Goal: Information Seeking & Learning: Learn about a topic

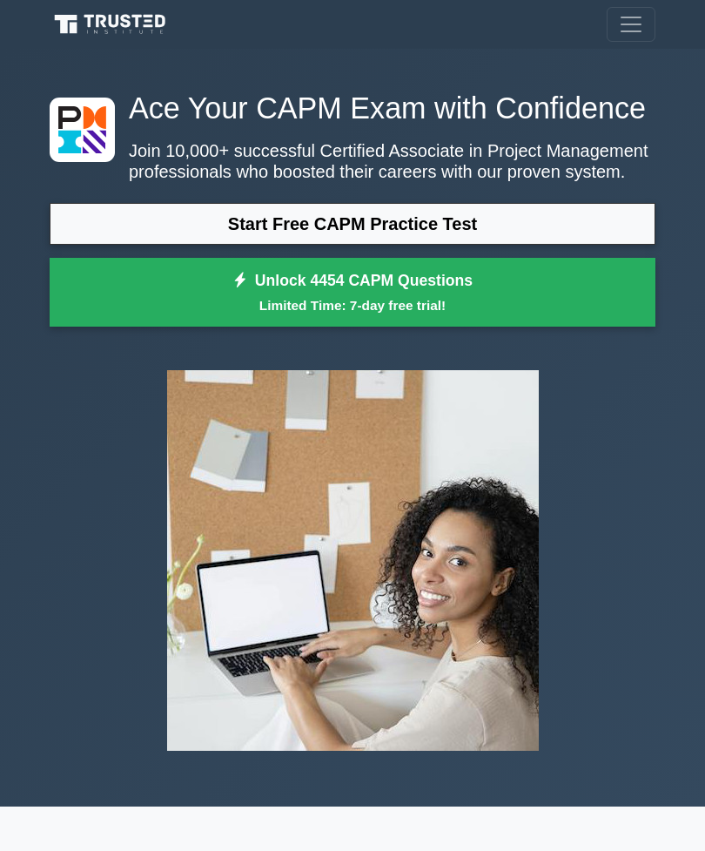
click at [515, 245] on link "Start Free CAPM Practice Test" at bounding box center [353, 224] width 606 height 42
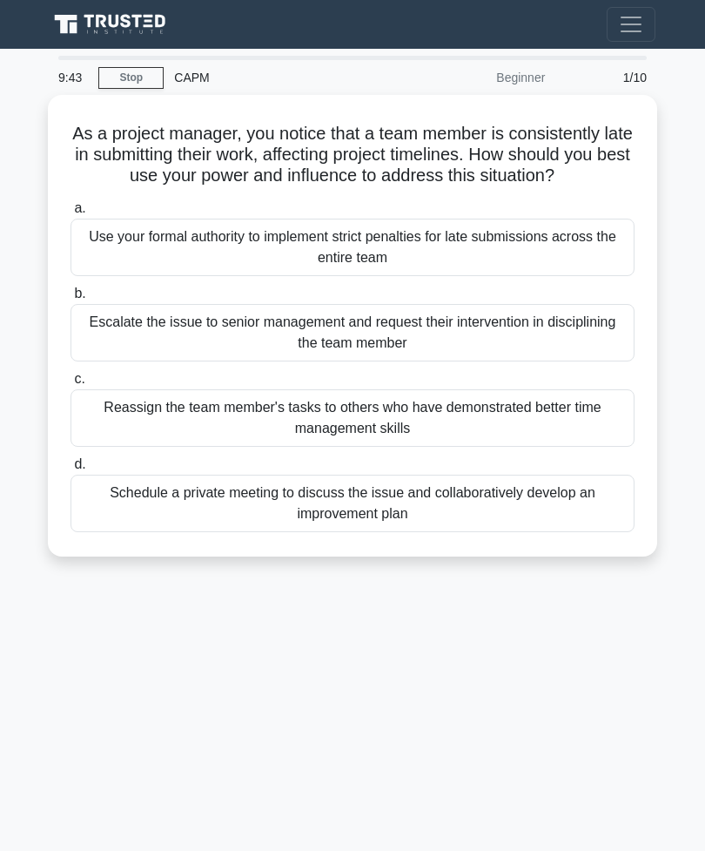
click at [491, 512] on div "Schedule a private meeting to discuss the issue and collaboratively develop an …" at bounding box center [353, 503] width 564 height 57
click at [71, 470] on input "d. Schedule a private meeting to discuss the issue and collaboratively develop …" at bounding box center [71, 464] width 0 height 11
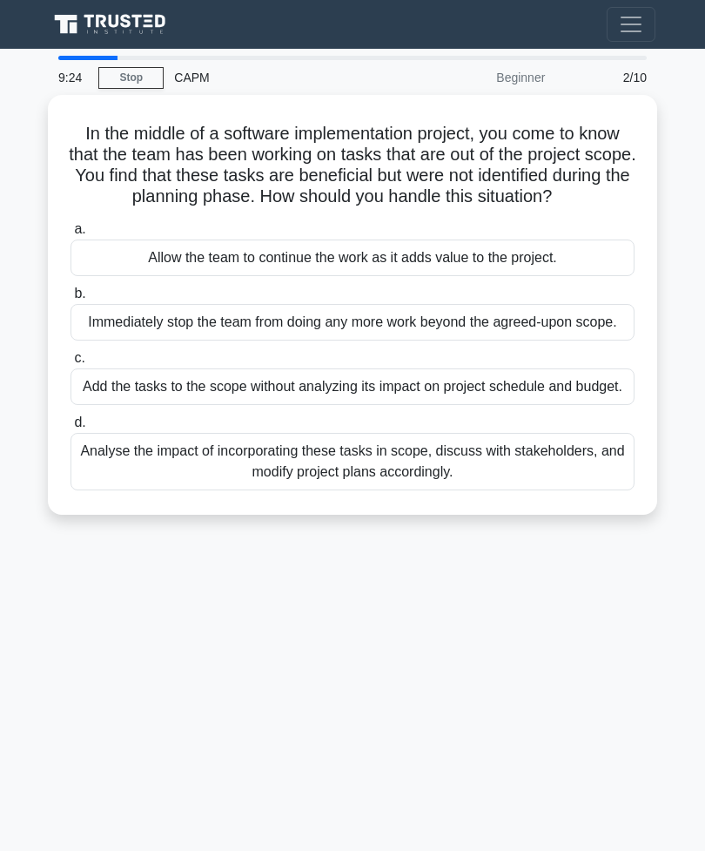
click at [306, 490] on div "Analyse the impact of incorporating these tasks in scope, discuss with stakehol…" at bounding box center [353, 461] width 564 height 57
click at [71, 428] on input "d. Analyse the impact of incorporating these tasks in scope, discuss with stake…" at bounding box center [71, 422] width 0 height 11
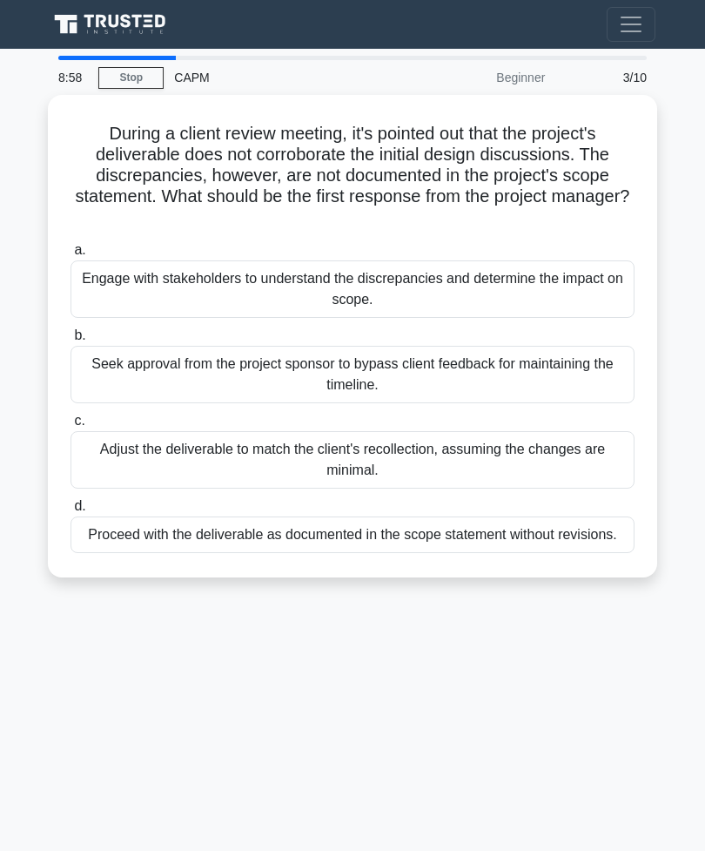
click at [360, 300] on div "Engage with stakeholders to understand the discrepancies and determine the impa…" at bounding box center [353, 288] width 564 height 57
click at [71, 256] on input "a. Engage with stakeholders to understand the discrepancies and determine the i…" at bounding box center [71, 250] width 0 height 11
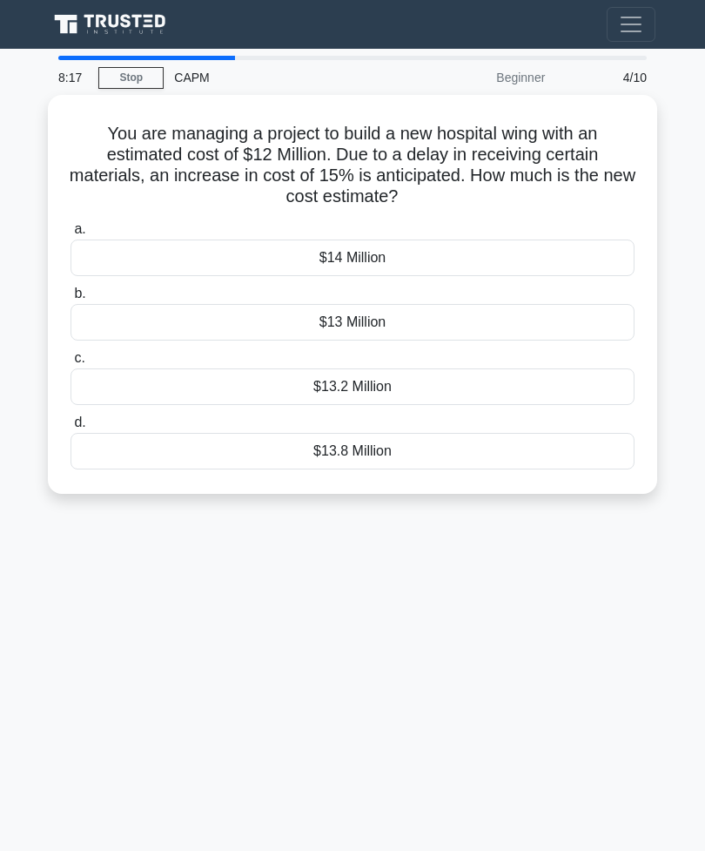
click at [407, 453] on div "$13.8 Million" at bounding box center [353, 451] width 564 height 37
click at [71, 428] on input "d. $13.8 Million" at bounding box center [71, 422] width 0 height 11
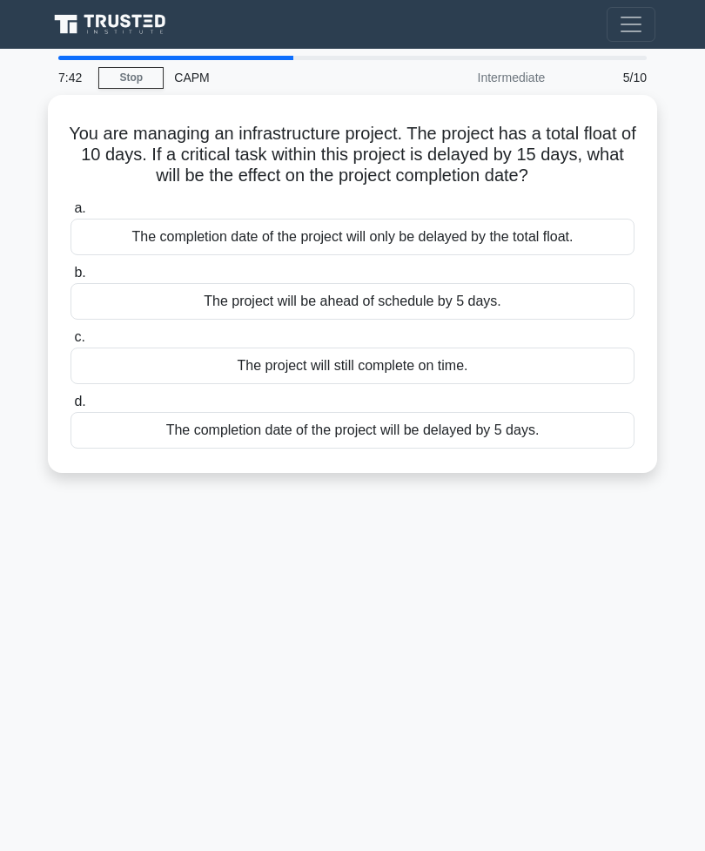
click at [571, 448] on div "The completion date of the project will be delayed by 5 days." at bounding box center [353, 430] width 564 height 37
click at [71, 407] on input "d. The completion date of the project will be delayed by 5 days." at bounding box center [71, 401] width 0 height 11
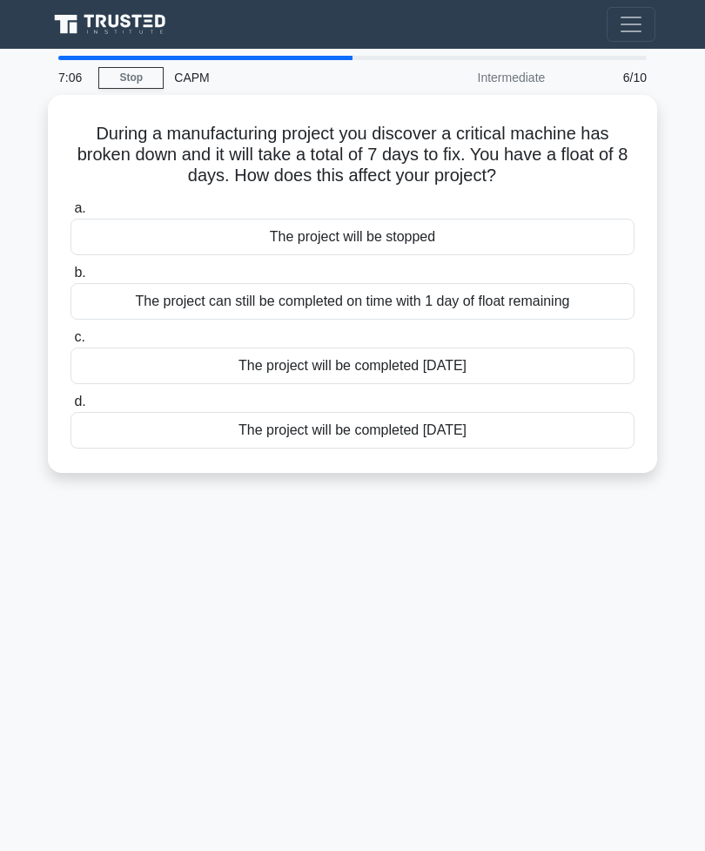
click at [169, 294] on div "The project can still be completed on time with 1 day of float remaining" at bounding box center [353, 301] width 564 height 37
click at [71, 279] on input "b. The project can still be completed on time with 1 day of float remaining" at bounding box center [71, 272] width 0 height 11
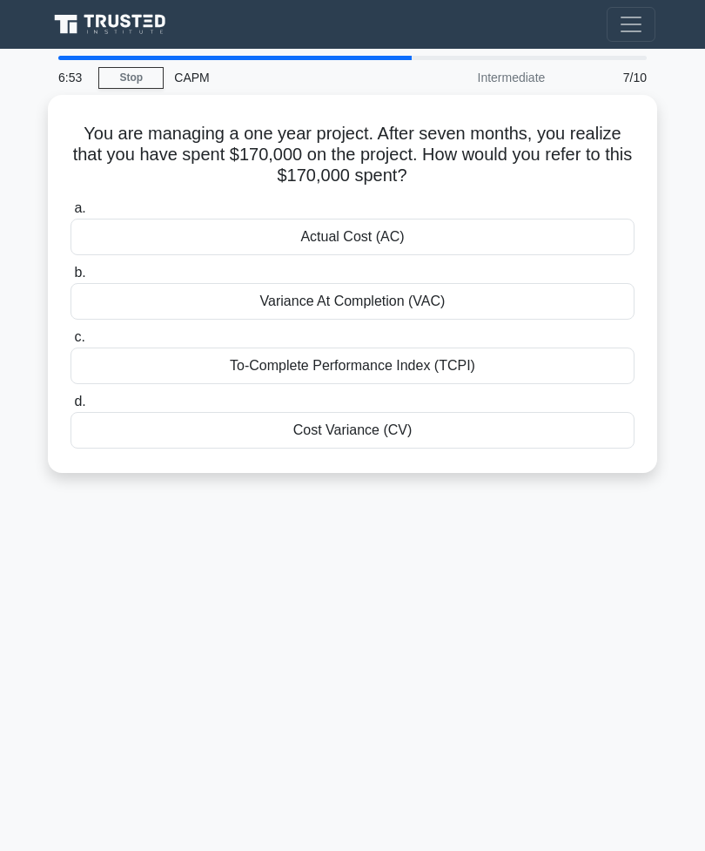
click at [579, 224] on div "Actual Cost (AC)" at bounding box center [353, 237] width 564 height 37
click at [71, 214] on input "a. Actual Cost (AC)" at bounding box center [71, 208] width 0 height 11
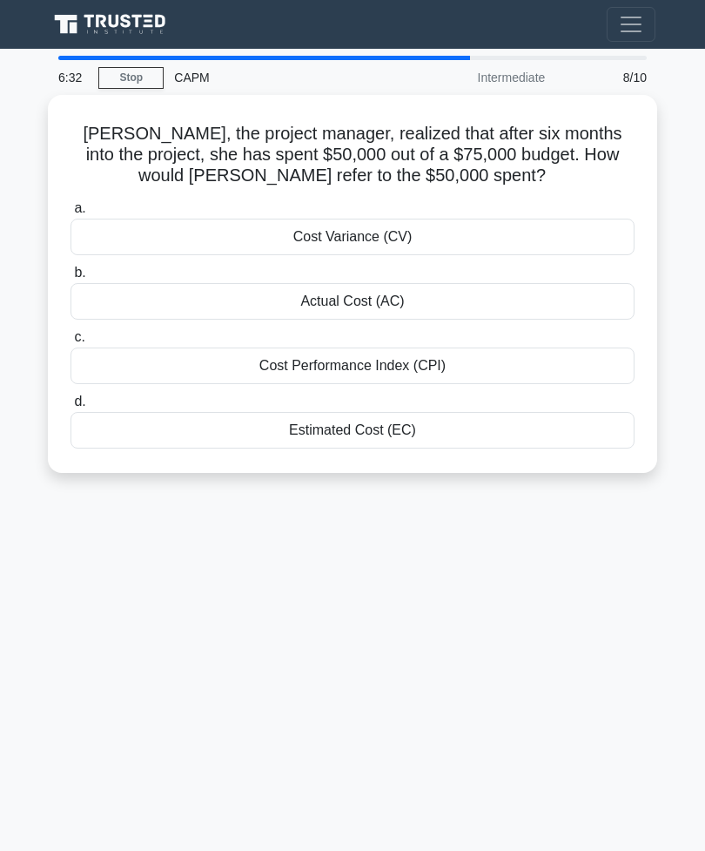
click at [522, 298] on div "Actual Cost (AC)" at bounding box center [353, 301] width 564 height 37
click at [71, 279] on input "b. Actual Cost (AC)" at bounding box center [71, 272] width 0 height 11
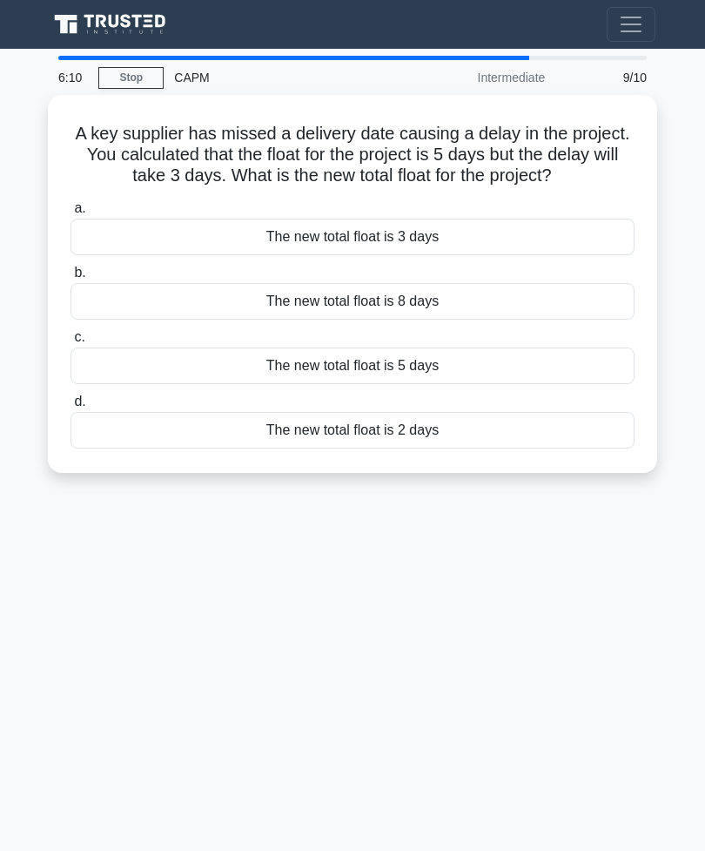
click at [513, 448] on div "The new total float is 2 days" at bounding box center [353, 430] width 564 height 37
click at [71, 407] on input "d. The new total float is 2 days" at bounding box center [71, 401] width 0 height 11
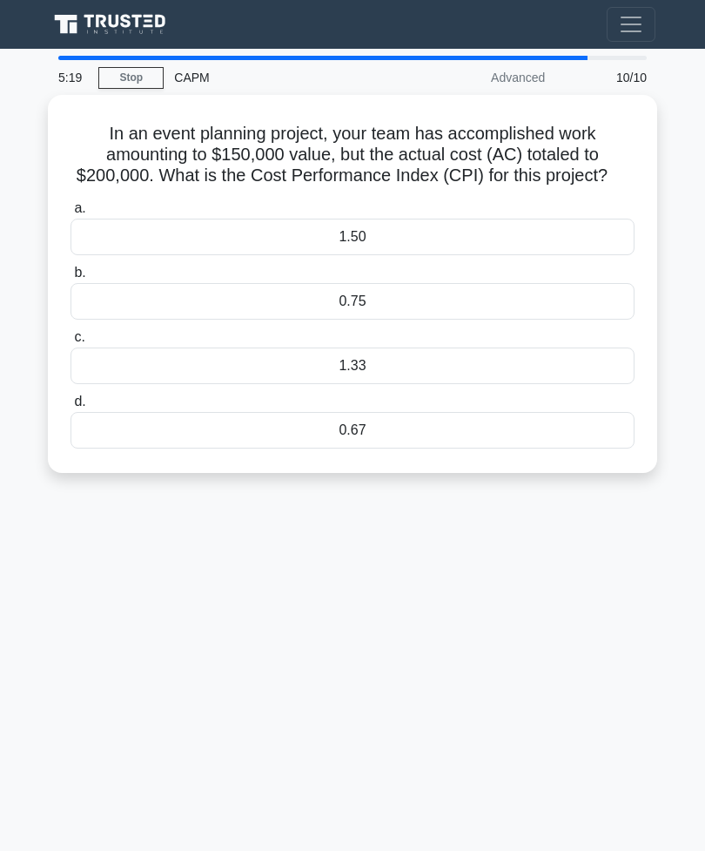
click at [321, 320] on div "0.75" at bounding box center [353, 301] width 564 height 37
click at [71, 279] on input "b. 0.75" at bounding box center [71, 272] width 0 height 11
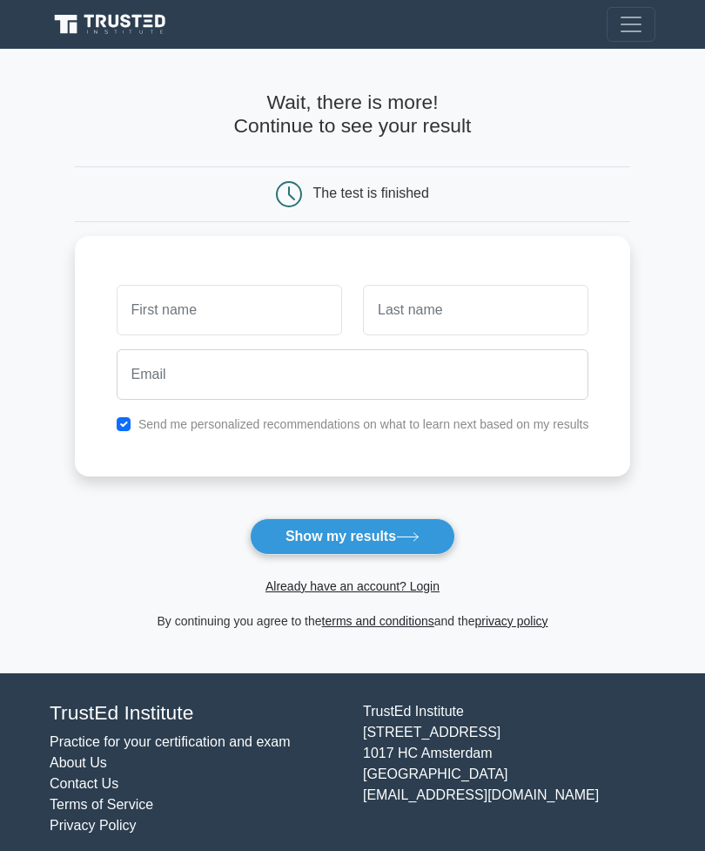
click at [117, 421] on input "checkbox" at bounding box center [124, 424] width 14 height 14
checkbox input "false"
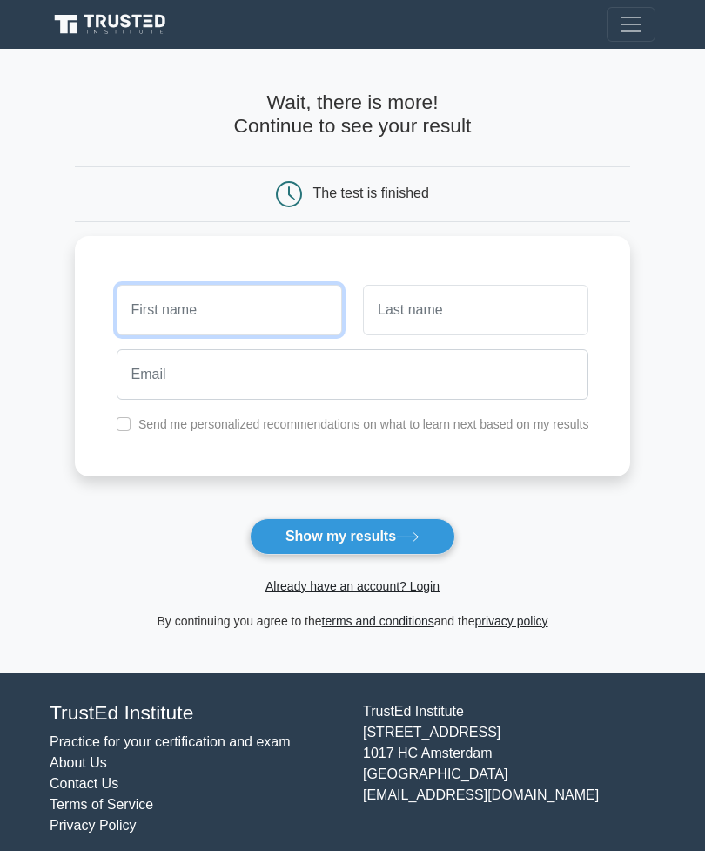
click at [129, 305] on input "text" at bounding box center [230, 310] width 226 height 50
type input "Zee"
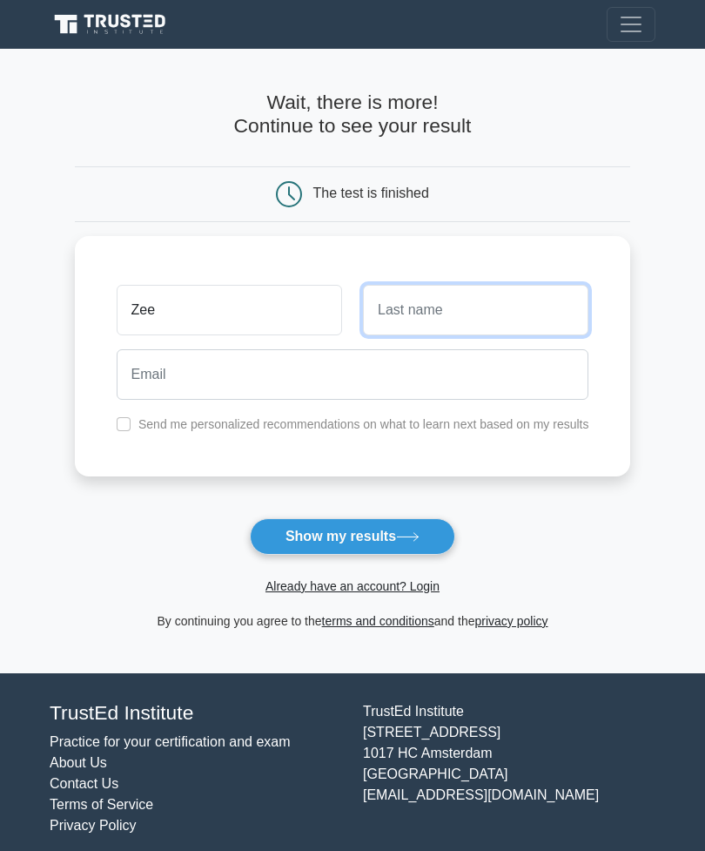
click at [584, 315] on input "text" at bounding box center [476, 310] width 226 height 50
type input "Ade"
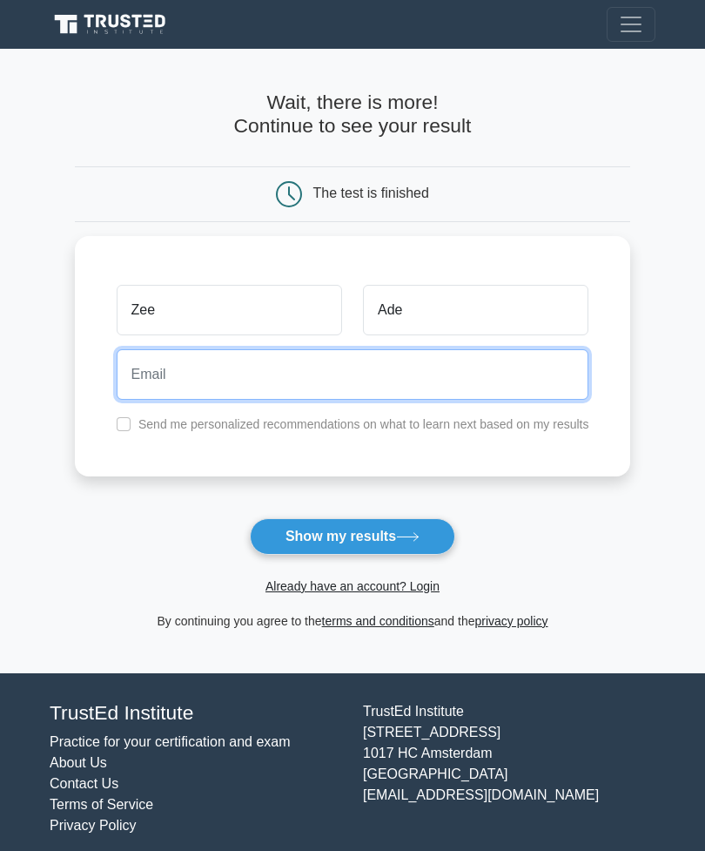
click at [542, 383] on input "email" at bounding box center [353, 374] width 473 height 50
type input "adesinazeenat@gmail.com"
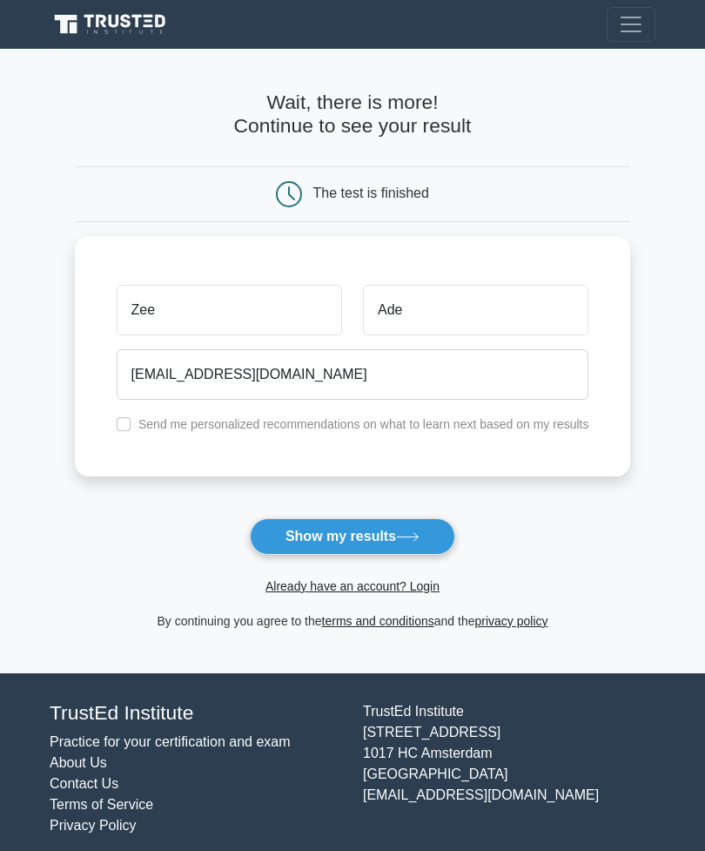
click at [442, 537] on button "Show my results" at bounding box center [352, 536] width 205 height 37
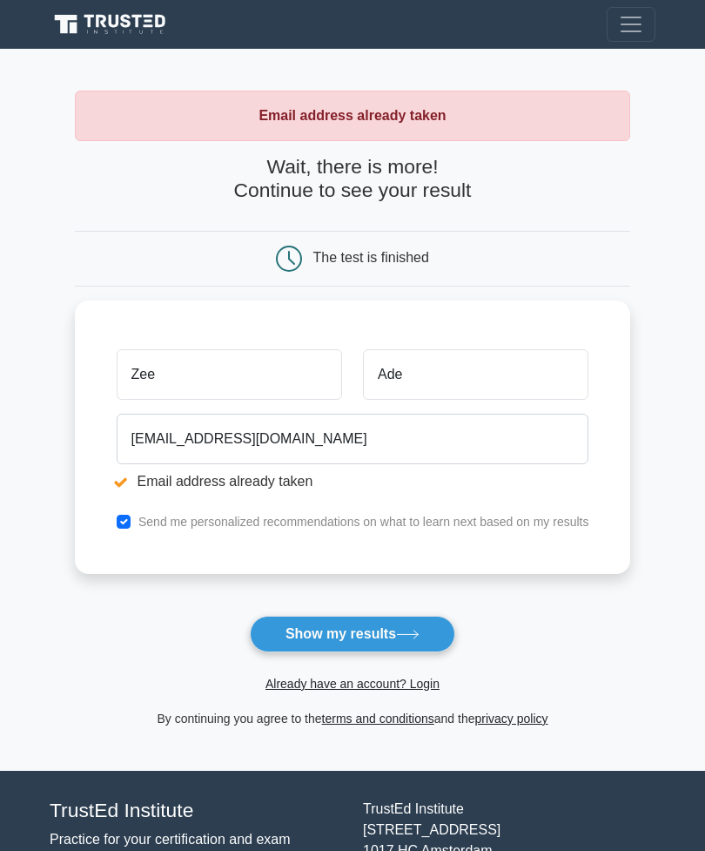
click at [433, 690] on link "Already have an account? Login" at bounding box center [353, 684] width 174 height 14
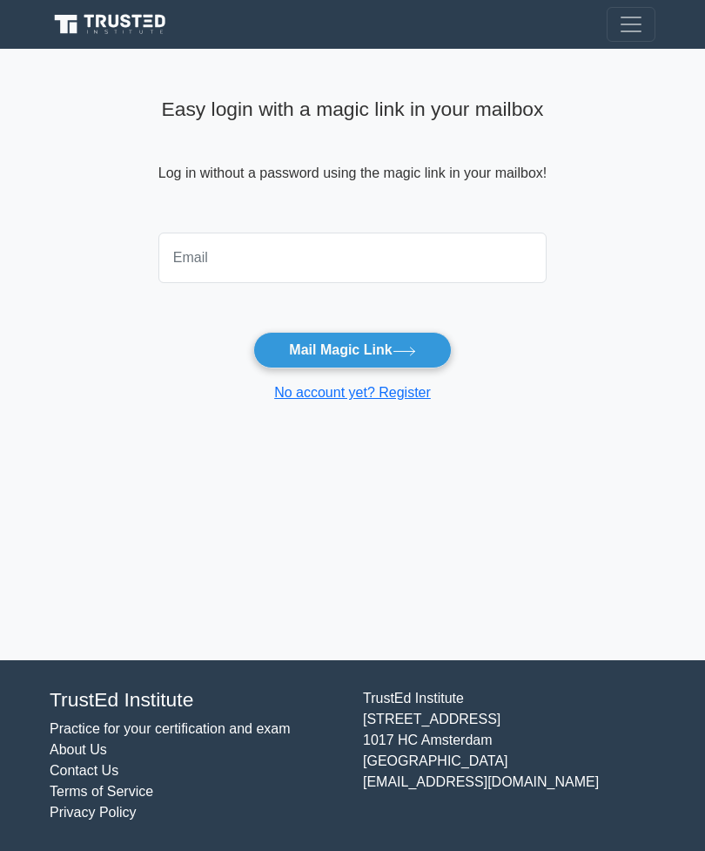
click at [184, 271] on input "email" at bounding box center [352, 257] width 388 height 50
type input "[EMAIL_ADDRESS][DOMAIN_NAME]"
click at [441, 341] on button "Mail Magic Link" at bounding box center [352, 350] width 198 height 37
